Goal: Information Seeking & Learning: Understand process/instructions

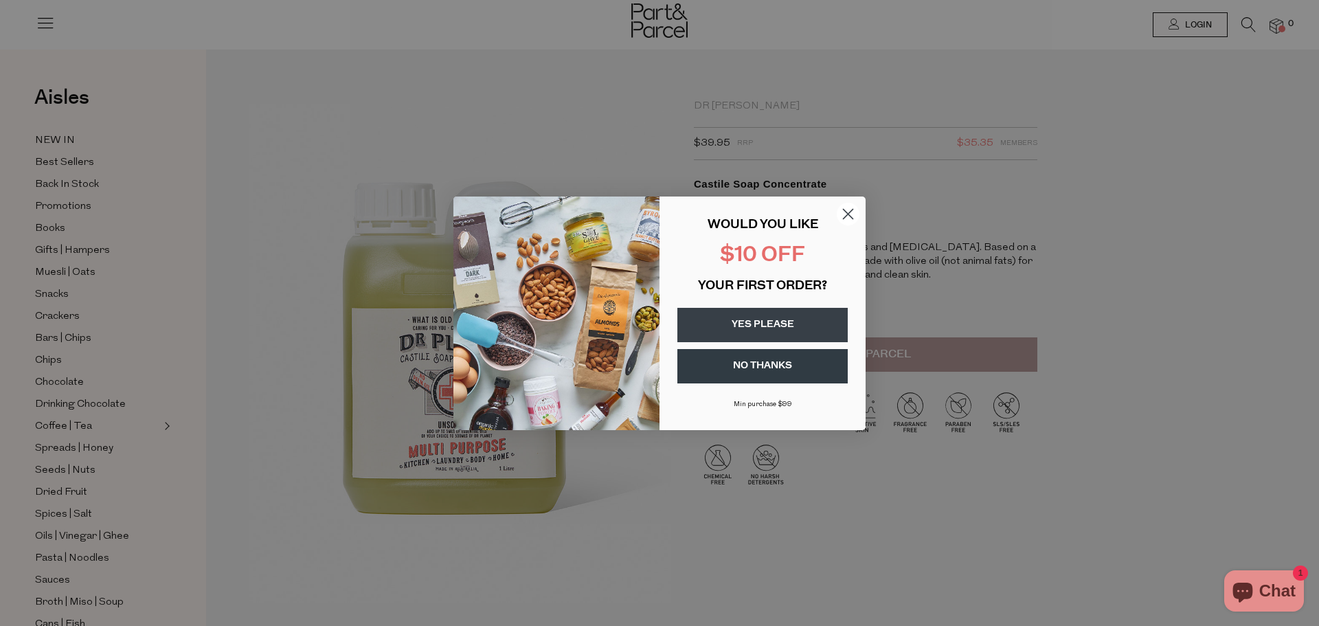
click at [844, 213] on circle "Close dialog" at bounding box center [848, 213] width 23 height 23
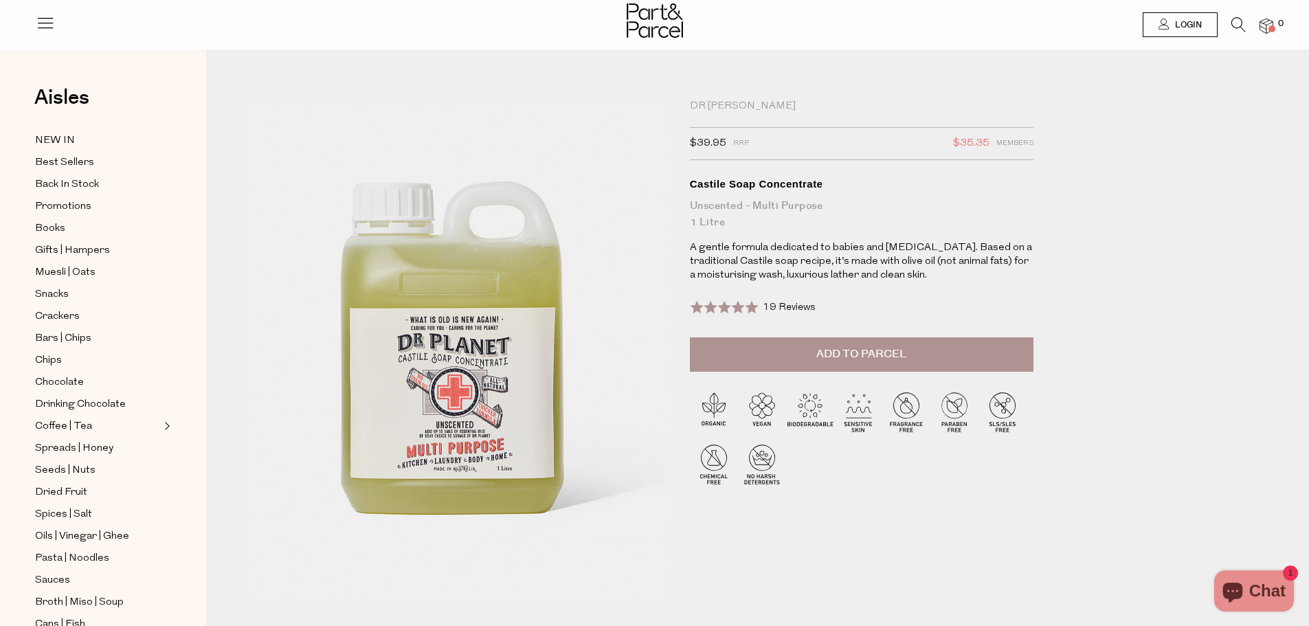
click at [652, 18] on img at bounding box center [655, 20] width 56 height 34
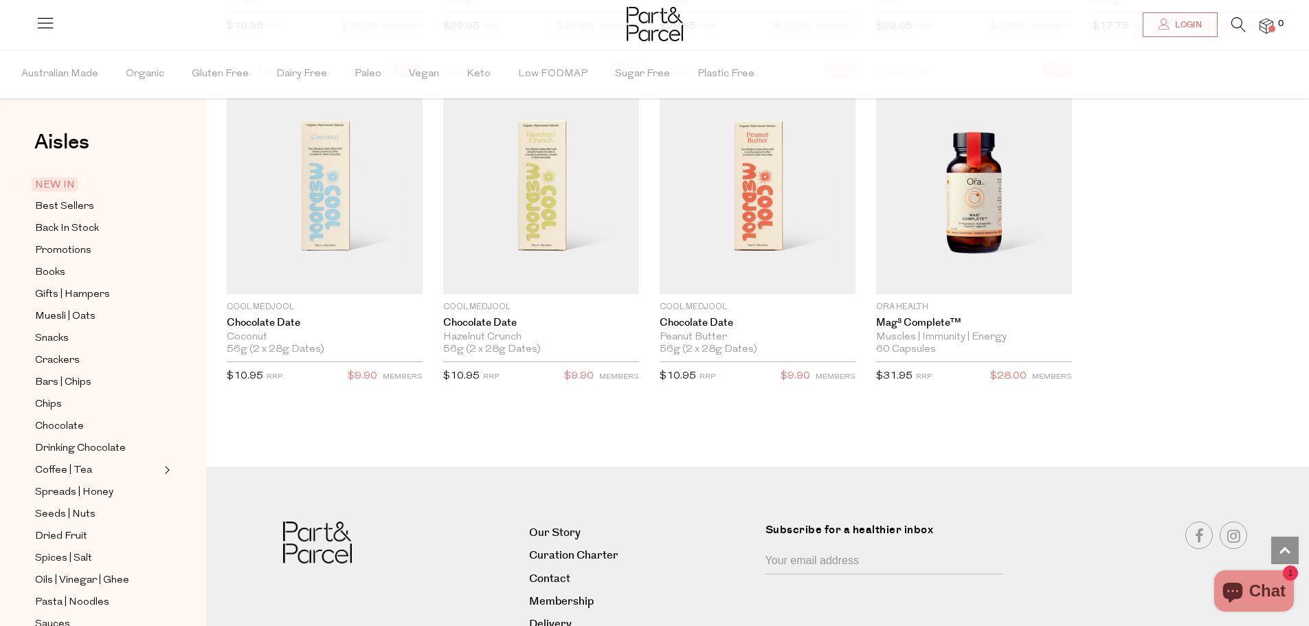
scroll to position [2061, 0]
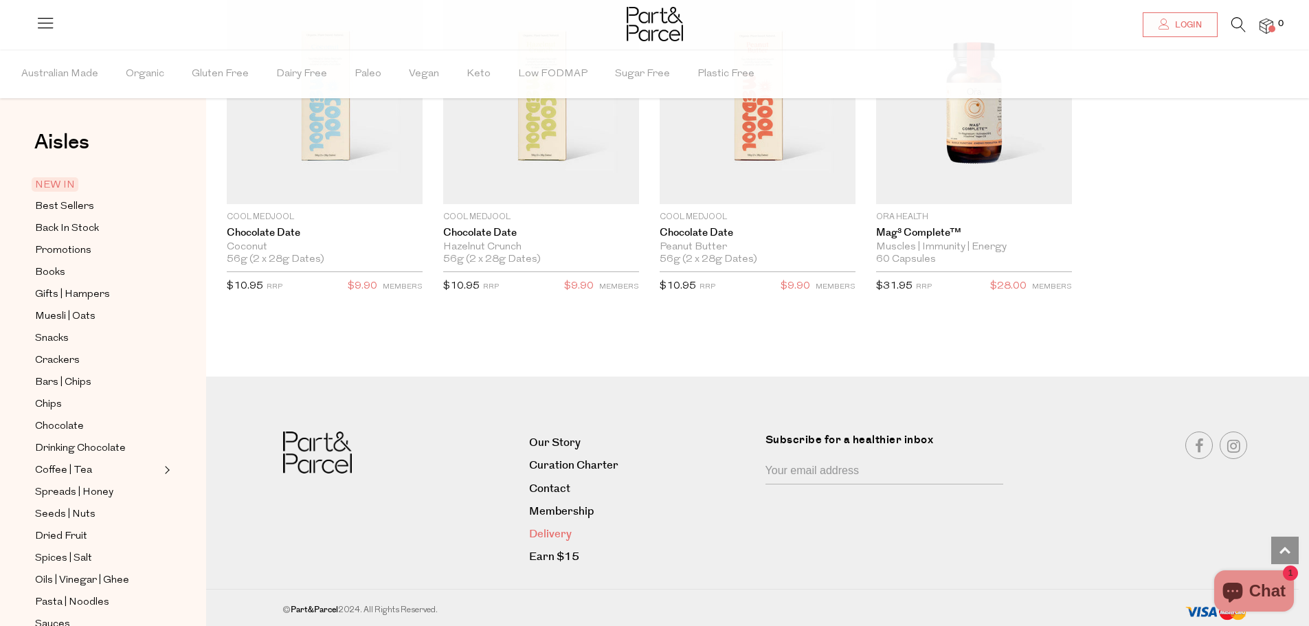
click at [552, 530] on link "Delivery" at bounding box center [641, 534] width 225 height 19
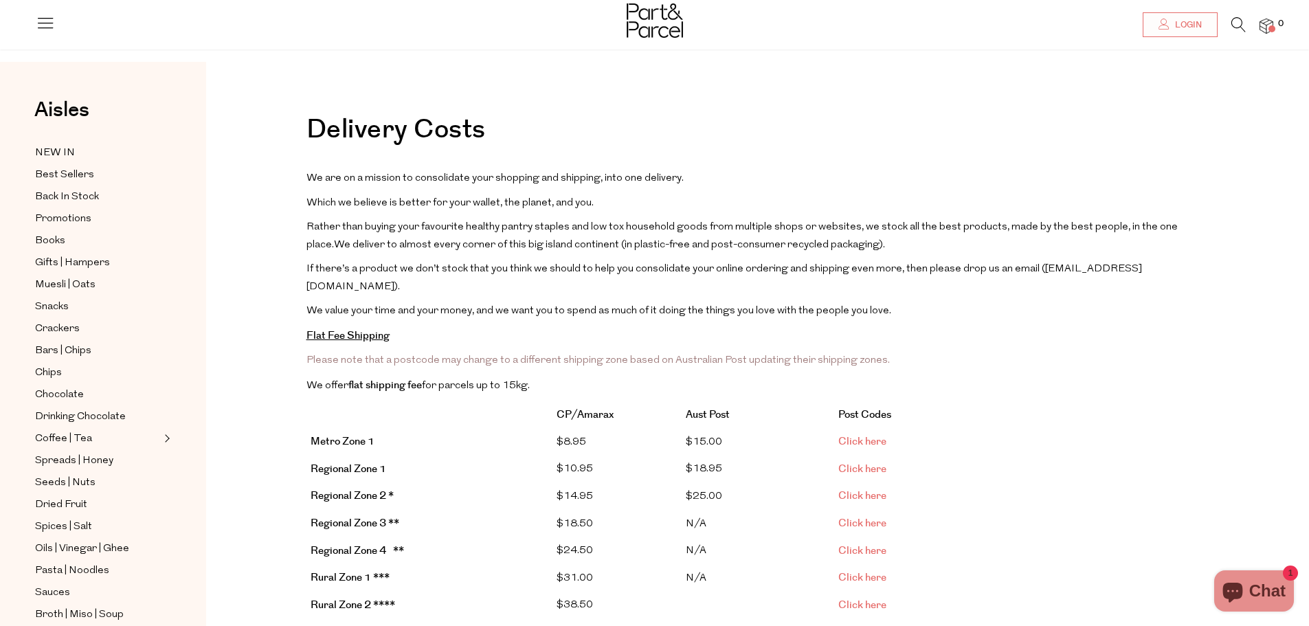
scroll to position [69, 0]
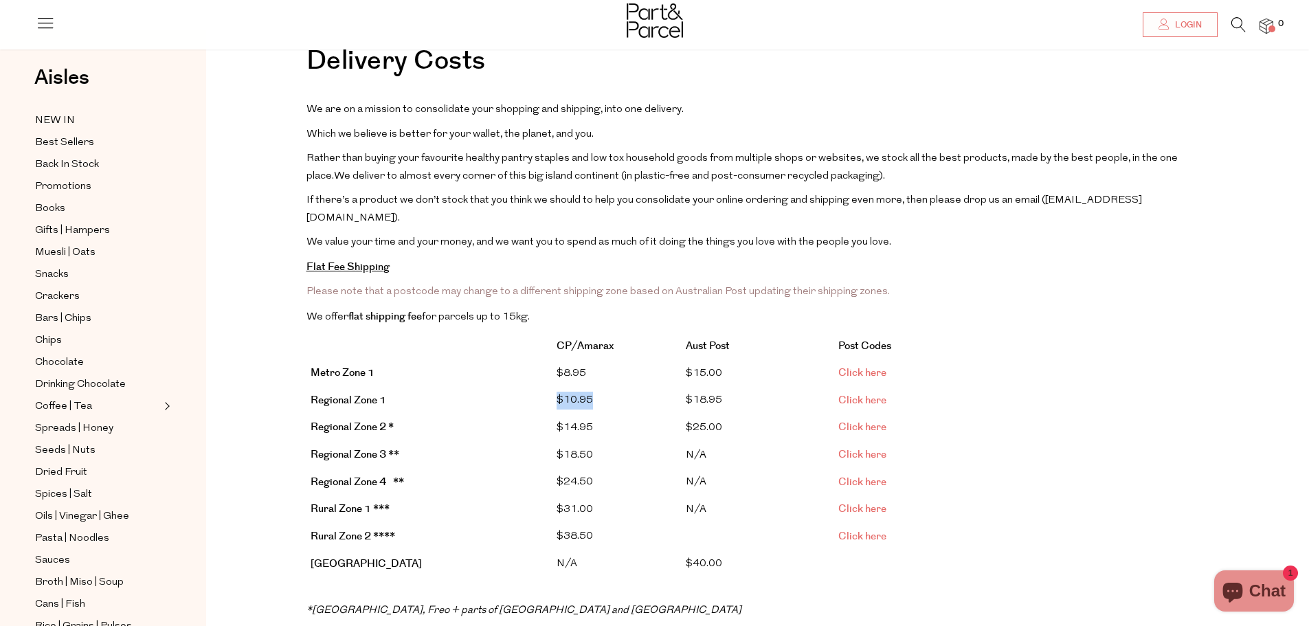
drag, startPoint x: 555, startPoint y: 380, endPoint x: 614, endPoint y: 379, distance: 59.1
click at [614, 387] on td "$10.95" at bounding box center [616, 400] width 129 height 27
click at [868, 393] on span "Click here" at bounding box center [862, 400] width 48 height 14
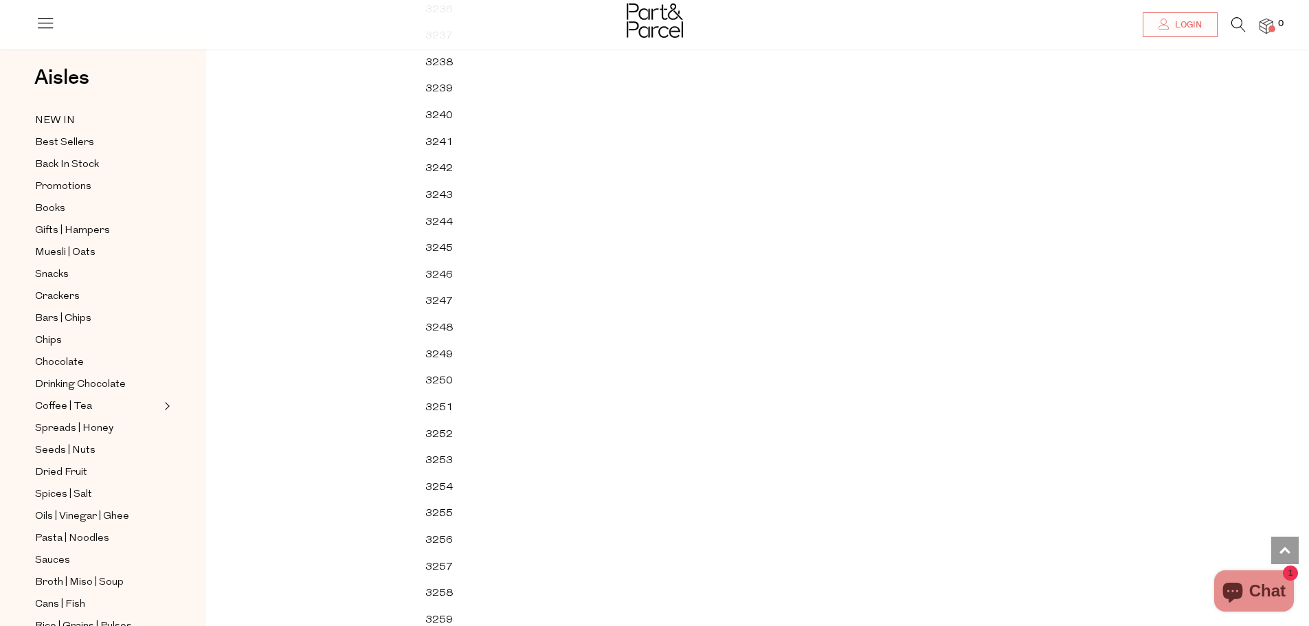
drag, startPoint x: 660, startPoint y: 312, endPoint x: 627, endPoint y: 513, distance: 204.0
drag, startPoint x: 613, startPoint y: 317, endPoint x: 612, endPoint y: 475, distance: 157.4
drag, startPoint x: 603, startPoint y: 279, endPoint x: 599, endPoint y: 449, distance: 169.8
drag, startPoint x: 581, startPoint y: 318, endPoint x: 580, endPoint y: 455, distance: 136.7
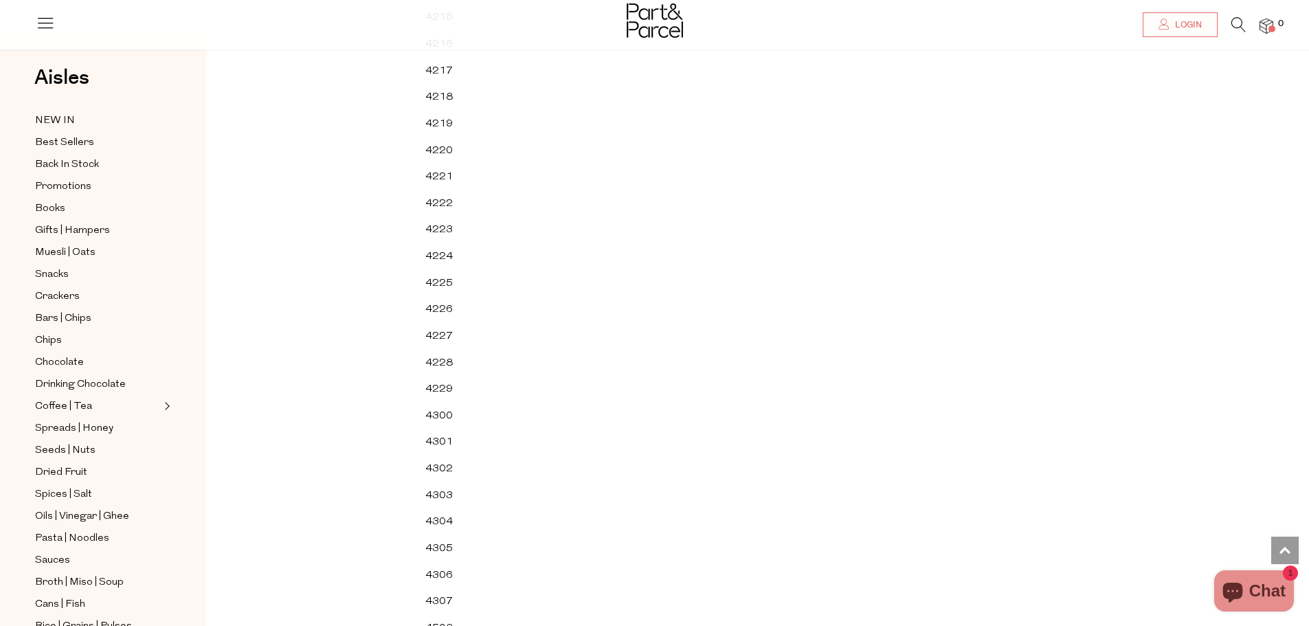
scroll to position [23952, 0]
drag, startPoint x: 440, startPoint y: 301, endPoint x: 464, endPoint y: 302, distance: 24.1
click at [464, 276] on td "4223" at bounding box center [451, 262] width 60 height 27
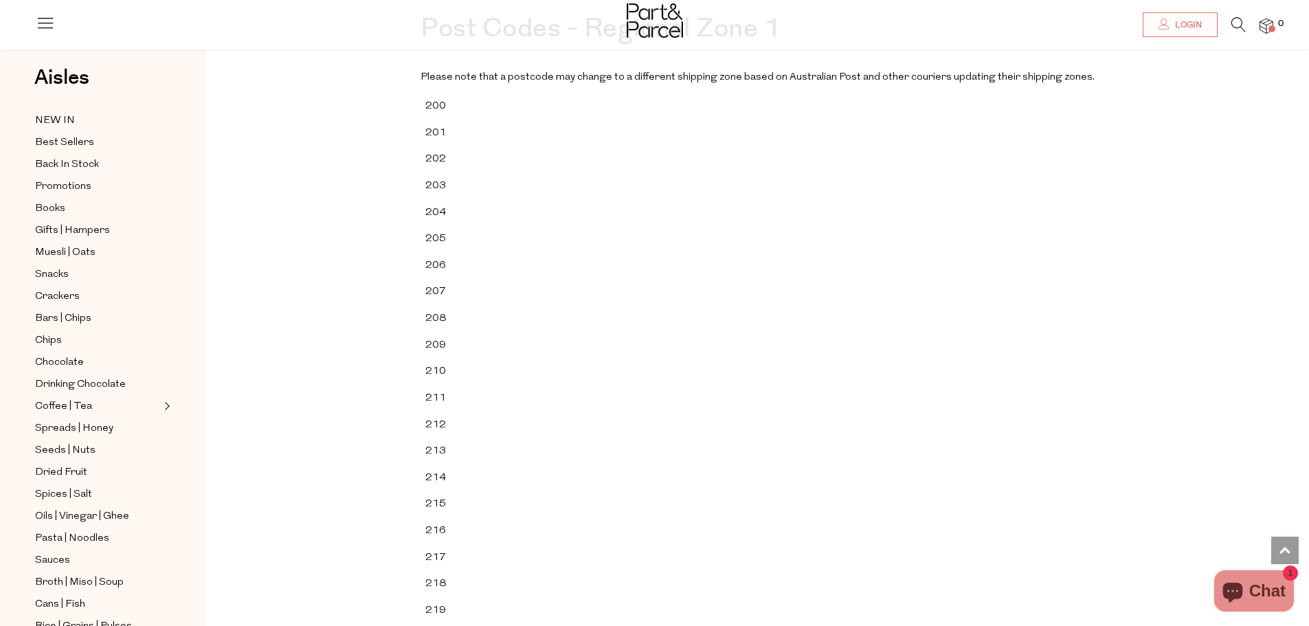
scroll to position [0, 0]
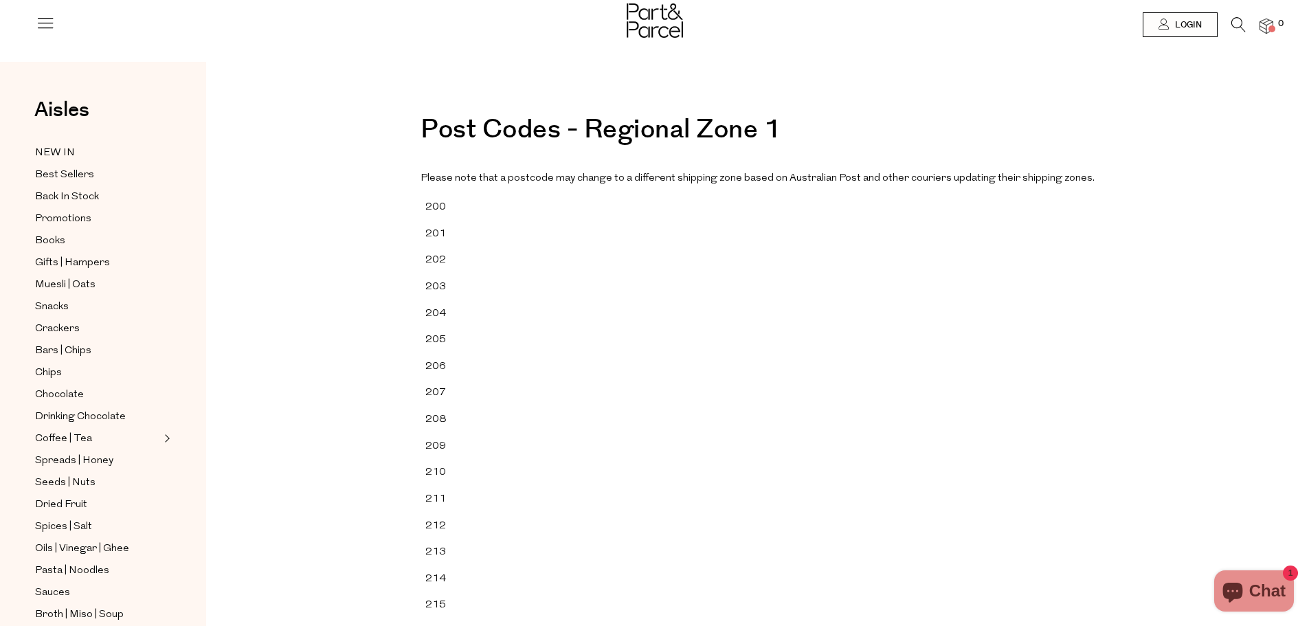
drag, startPoint x: 692, startPoint y: 386, endPoint x: 692, endPoint y: 226, distance: 160.1
